Goal: Navigation & Orientation: Find specific page/section

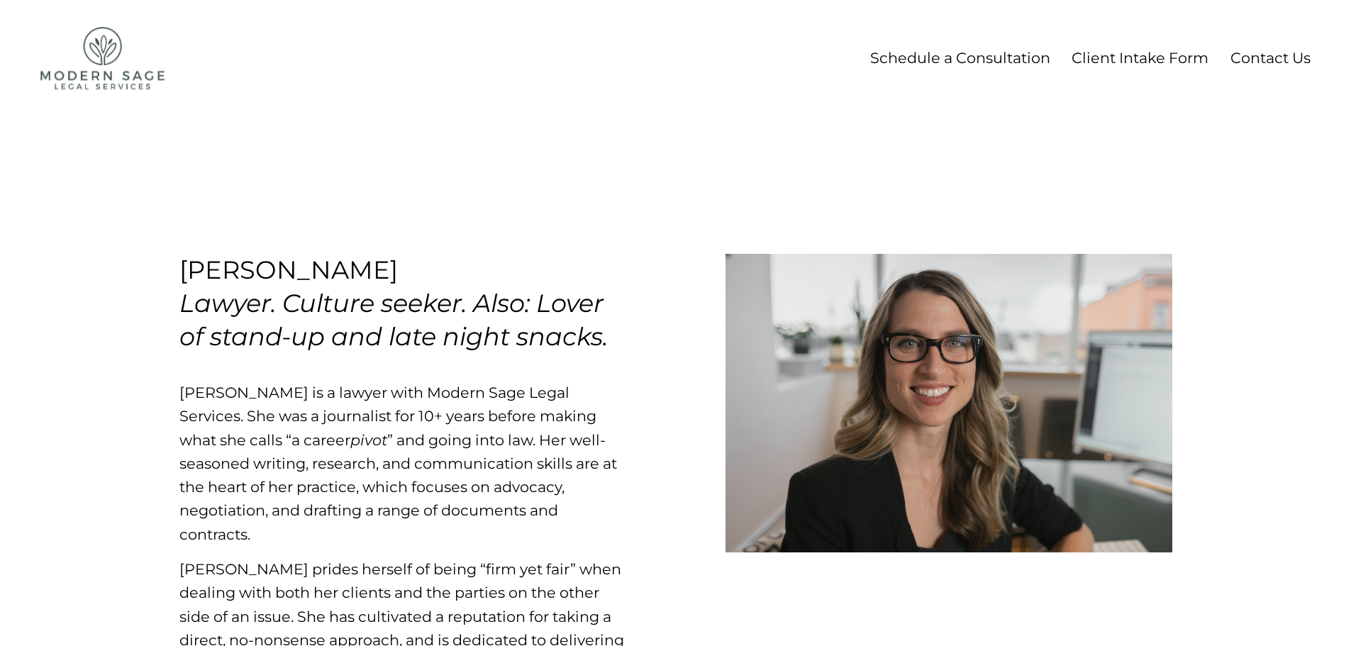
click at [1005, 52] on link "Schedule a Consultation" at bounding box center [960, 58] width 180 height 26
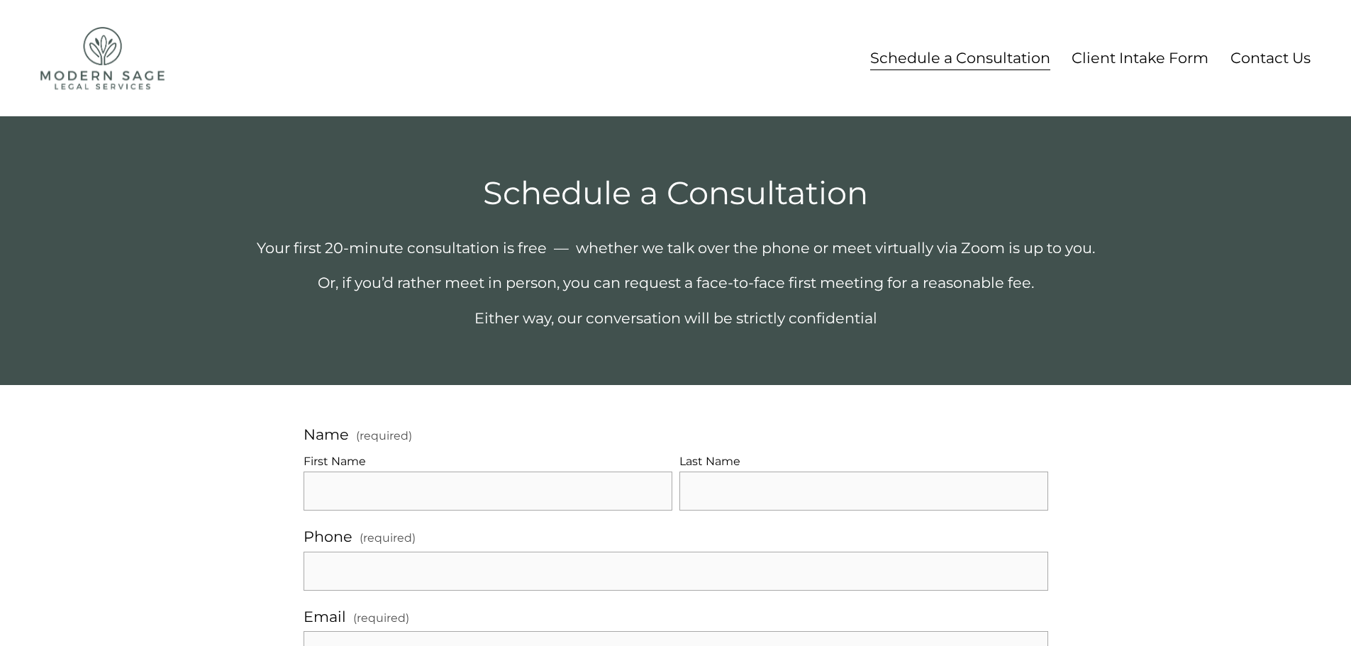
click at [112, 65] on img at bounding box center [102, 58] width 124 height 62
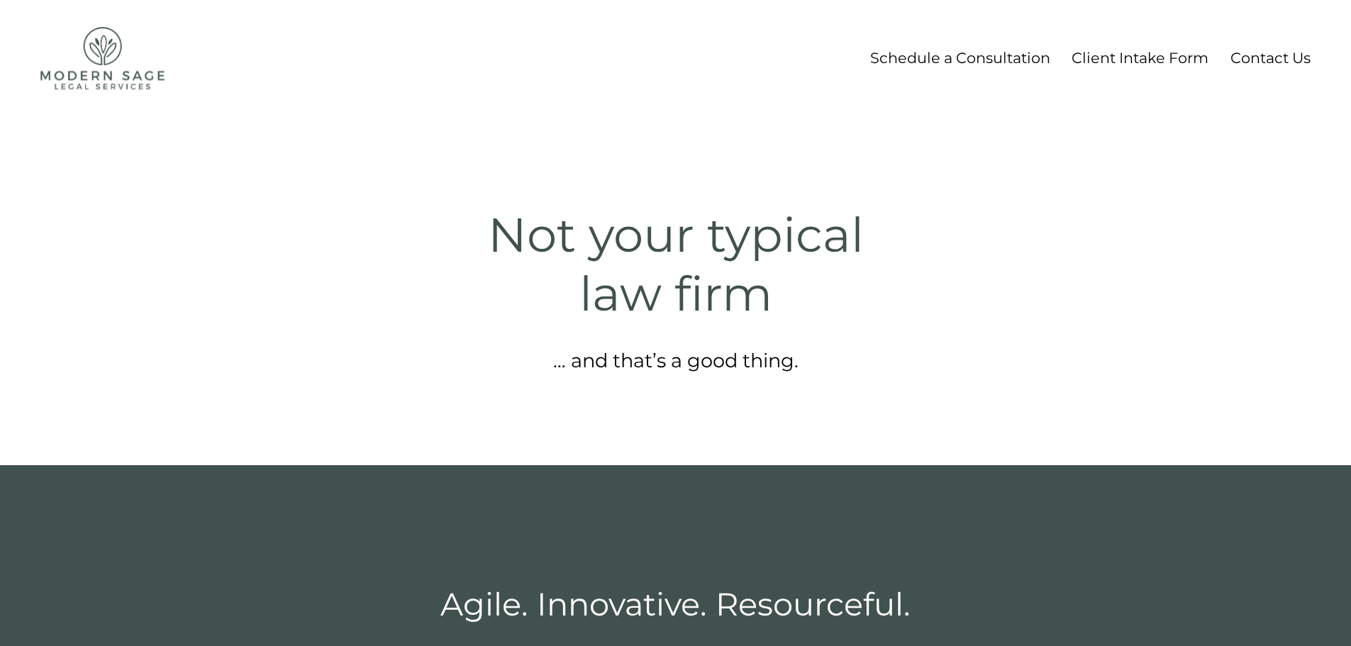
click at [95, 68] on img at bounding box center [102, 58] width 124 height 62
